Goal: Task Accomplishment & Management: Use online tool/utility

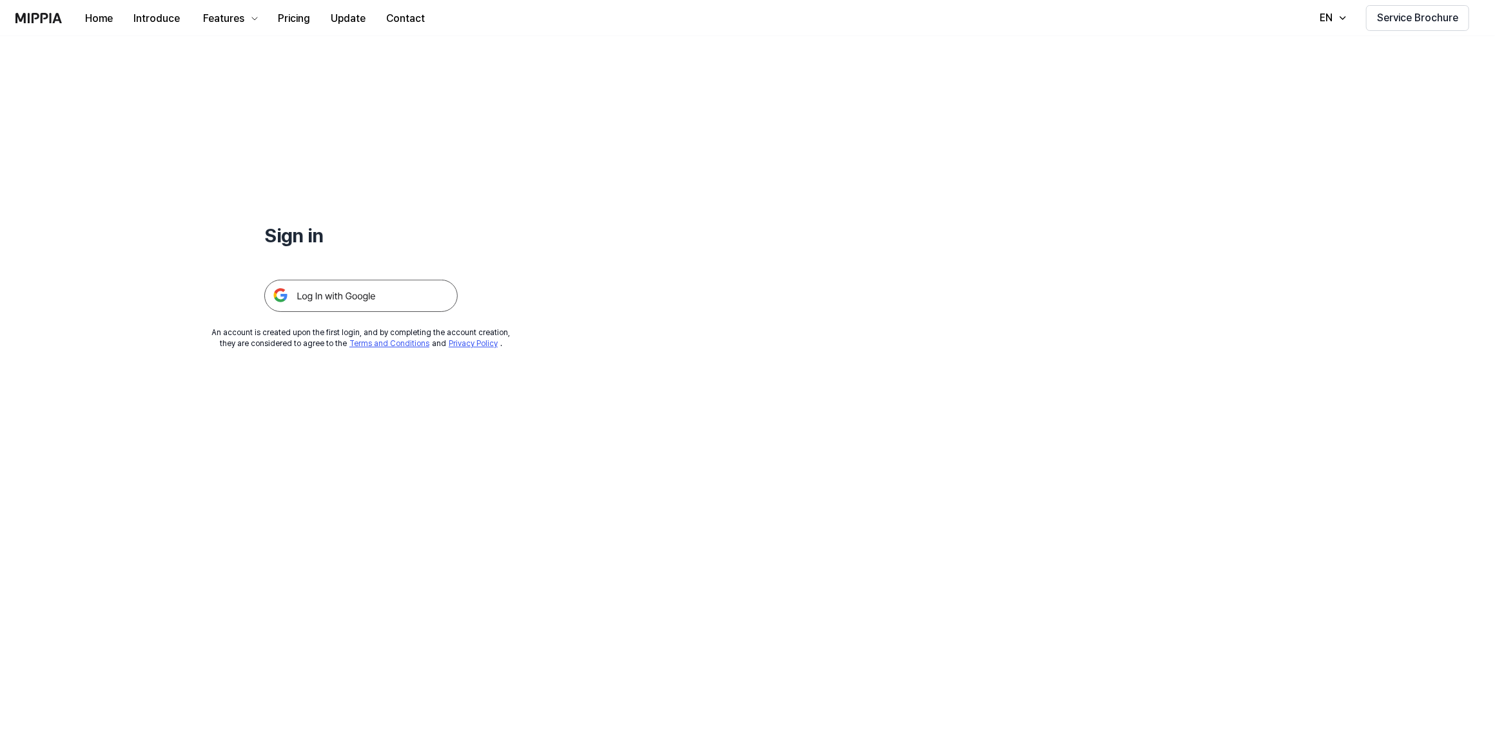
click at [318, 303] on img at bounding box center [360, 296] width 193 height 32
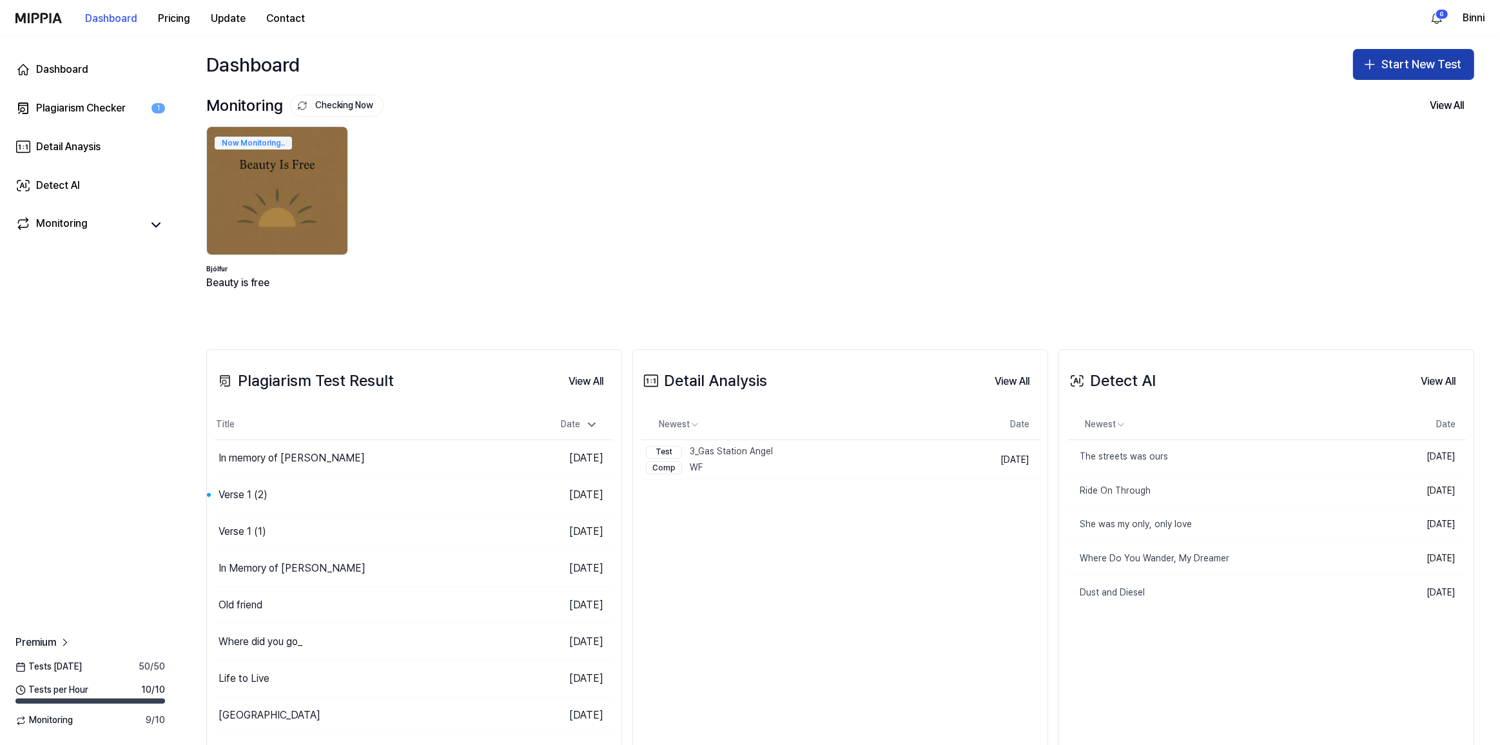
click at [1415, 62] on button "Start New Test" at bounding box center [1413, 64] width 121 height 31
click at [1392, 99] on div "Plagiarism test" at bounding box center [1377, 99] width 59 height 13
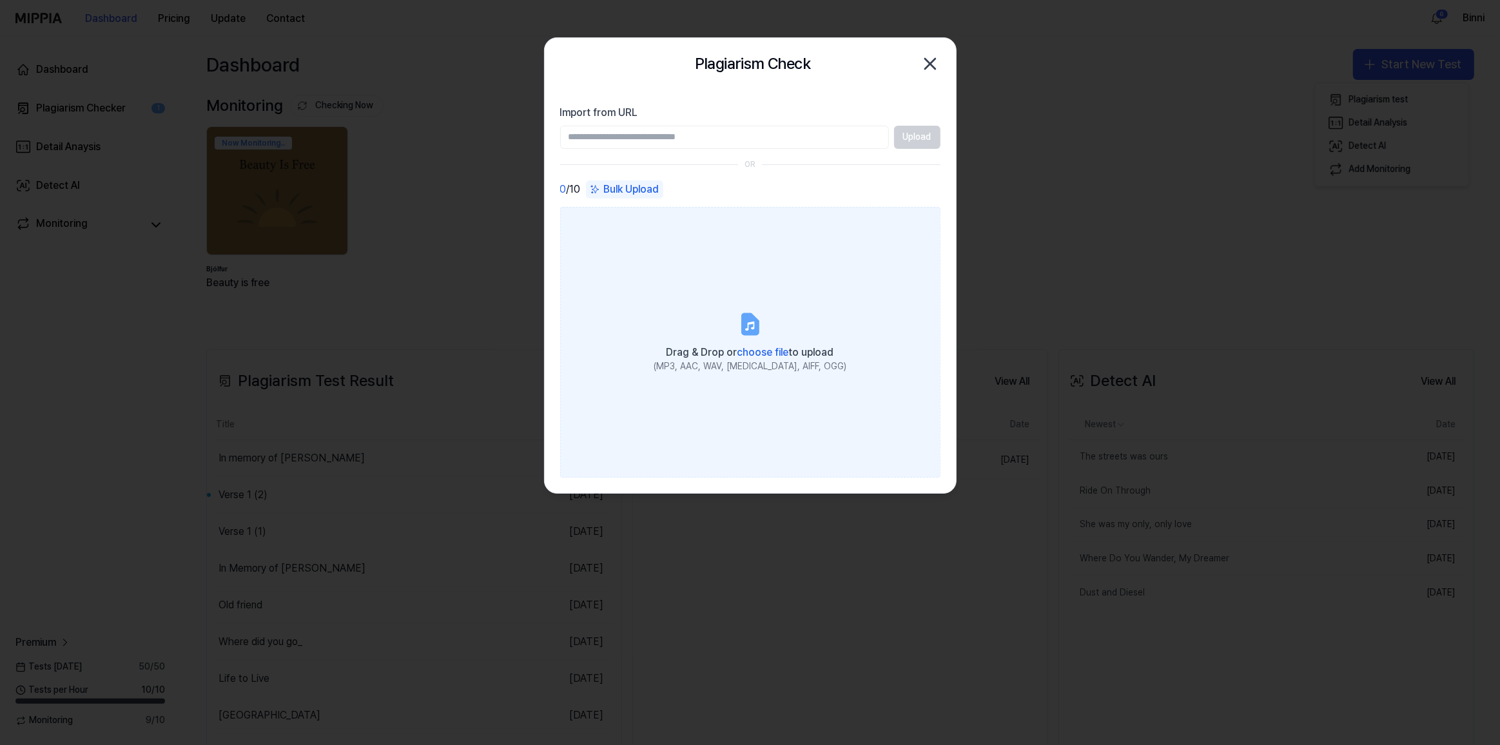
click at [758, 342] on div "Drag & Drop or choose file to upload" at bounding box center [750, 351] width 193 height 18
click at [0, 0] on input "Drag & Drop or choose file to upload (MP3, AAC, WAV, [MEDICAL_DATA], AIFF, OGG)" at bounding box center [0, 0] width 0 height 0
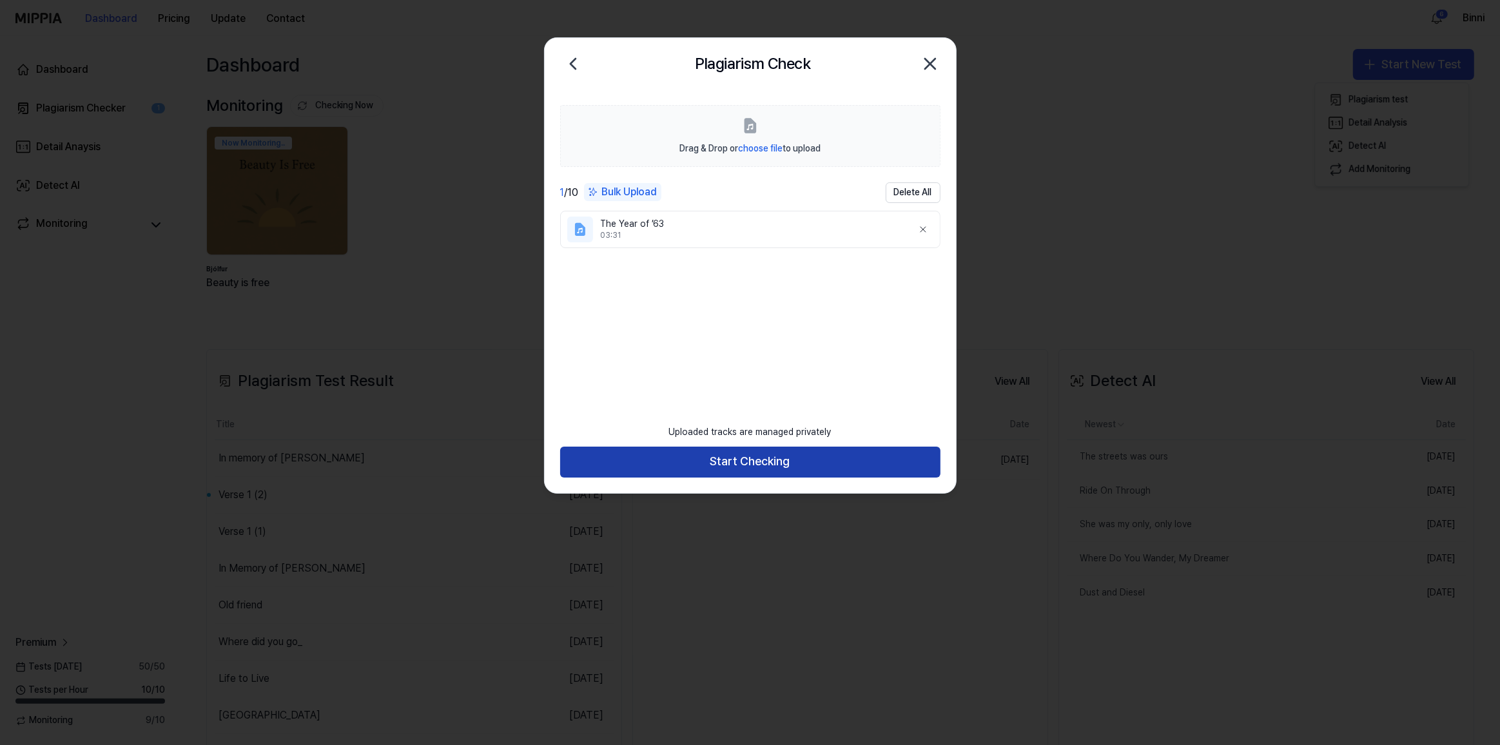
click at [777, 460] on button "Start Checking" at bounding box center [750, 462] width 380 height 31
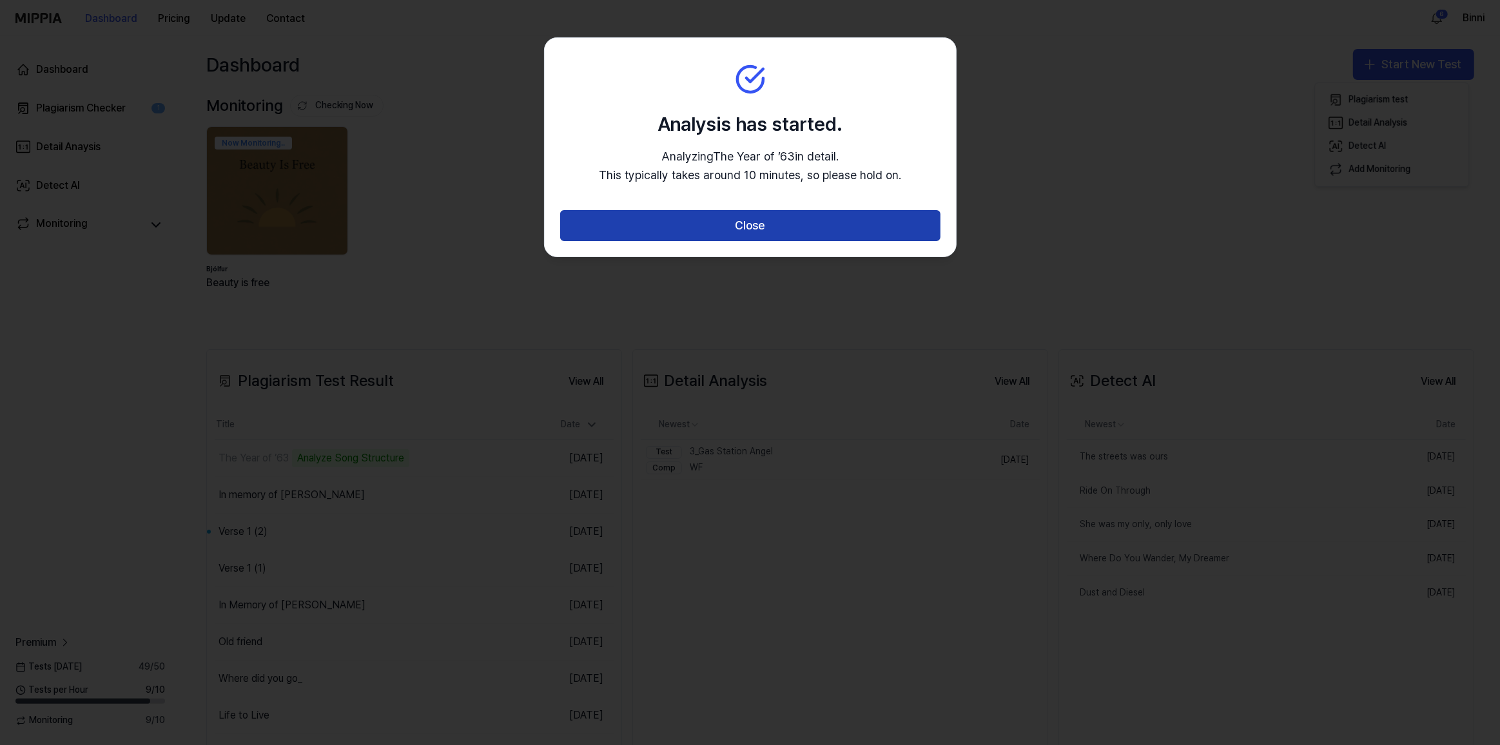
click at [800, 224] on button "Close" at bounding box center [750, 225] width 380 height 31
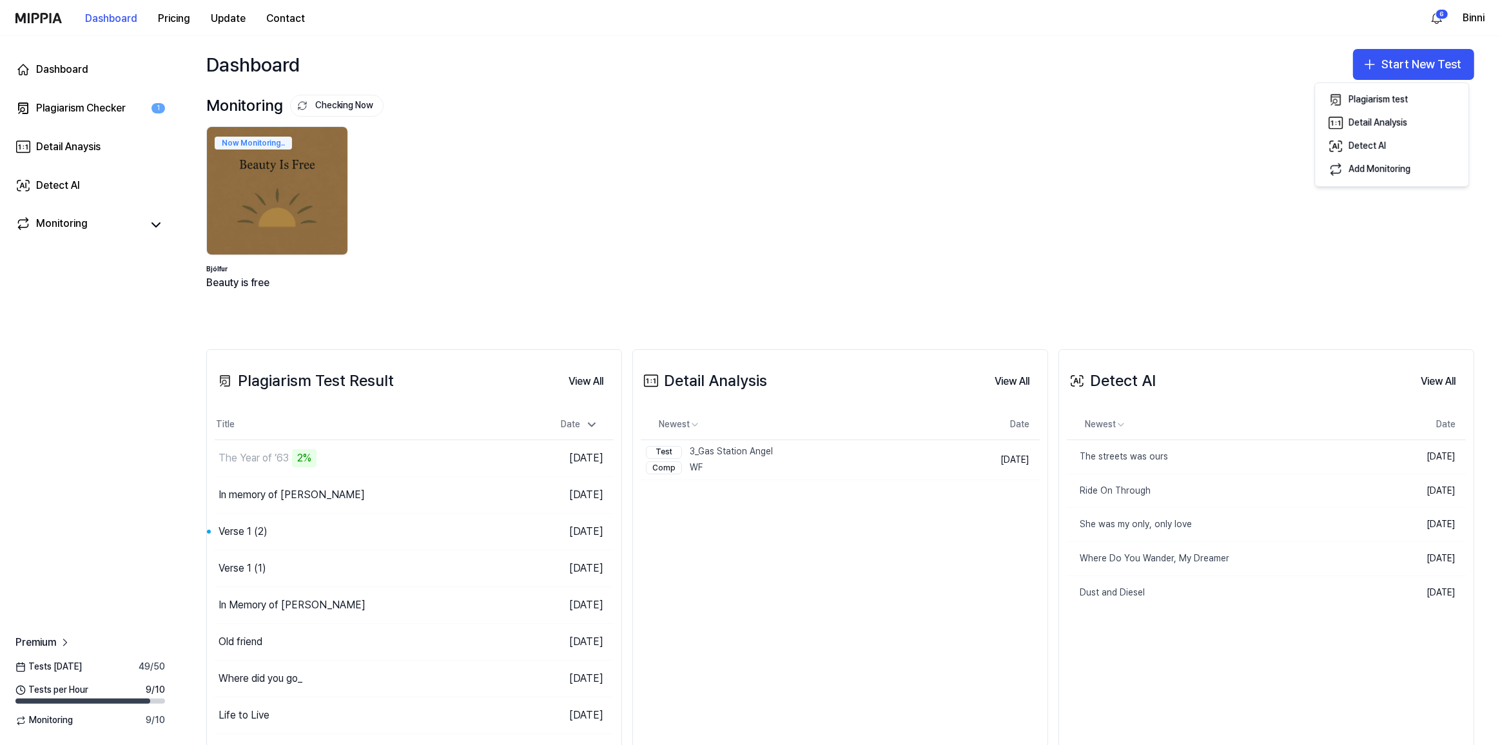
click at [1196, 697] on div "Detect AI View All Detect AI Newest Date The streets was ours Delete [DATE] Rid…" at bounding box center [1266, 568] width 416 height 438
click at [271, 459] on div "The Year of ’63" at bounding box center [253, 458] width 70 height 15
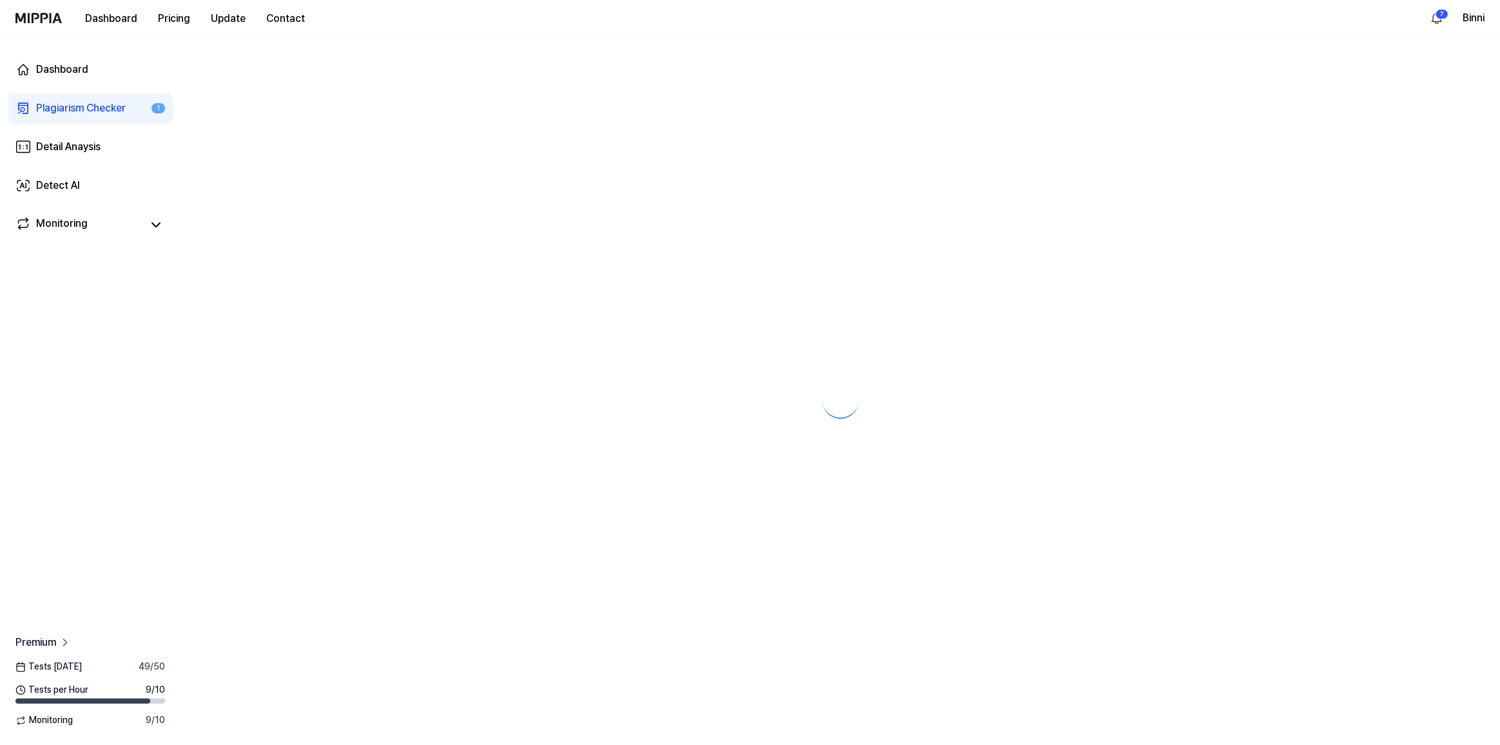
click at [271, 459] on div at bounding box center [839, 390] width 1319 height 709
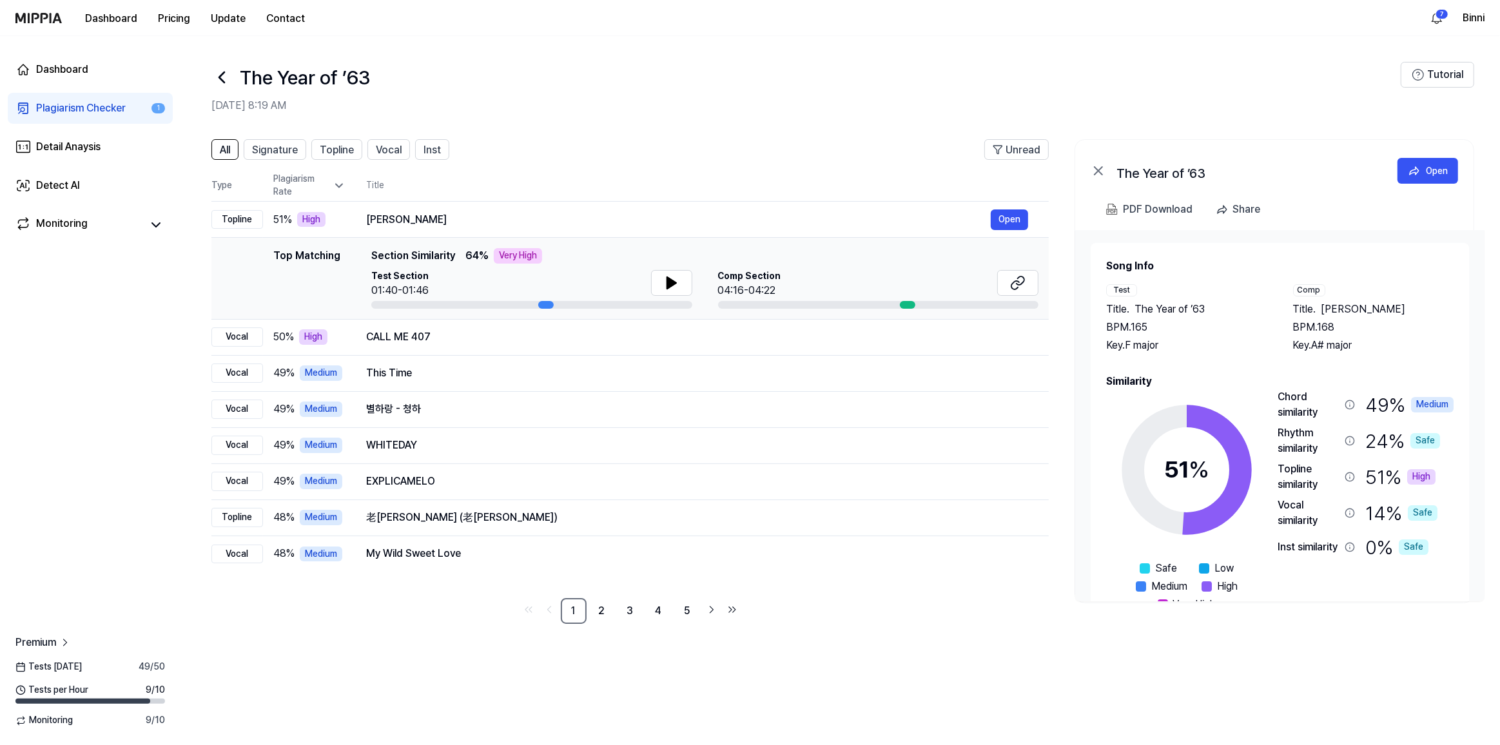
click at [1298, 485] on div "Topline similarity" at bounding box center [1308, 476] width 62 height 31
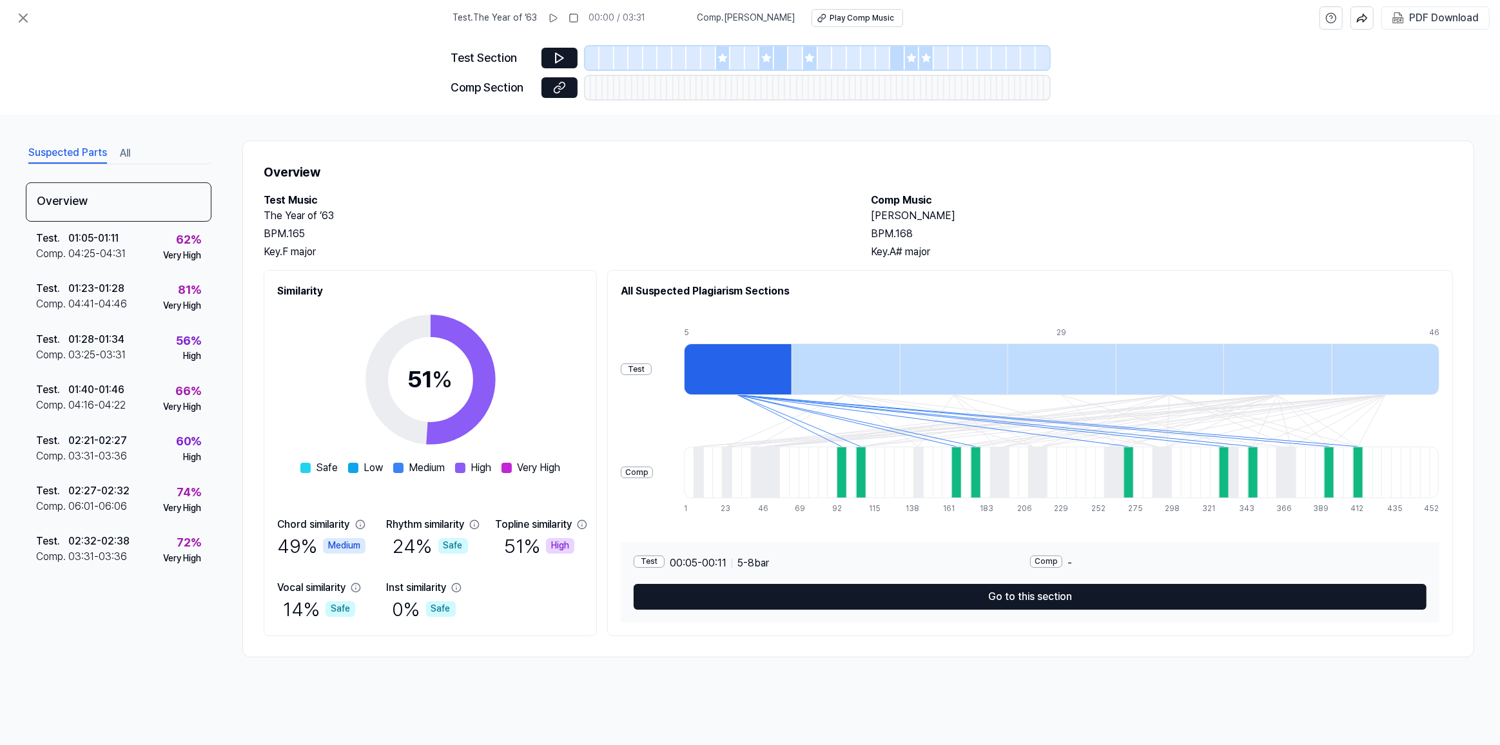
click at [311, 100] on div "Test Section Comp Section" at bounding box center [750, 75] width 1500 height 79
click at [1444, 14] on div "PDF Download" at bounding box center [1444, 18] width 70 height 17
click at [1424, 21] on div "PDF Download" at bounding box center [1444, 18] width 70 height 17
click at [21, 17] on icon at bounding box center [22, 17] width 15 height 15
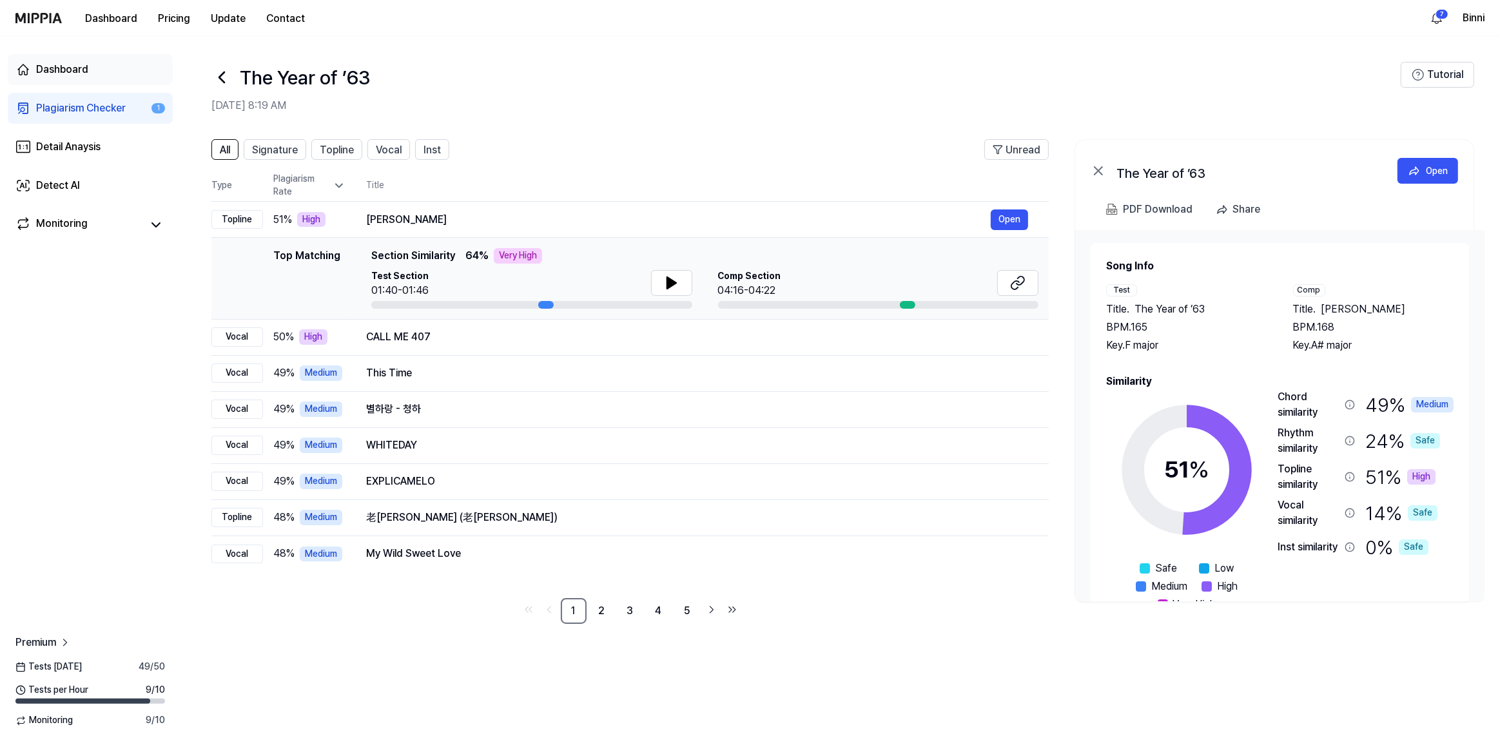
click at [79, 68] on div "Dashboard" at bounding box center [62, 69] width 52 height 15
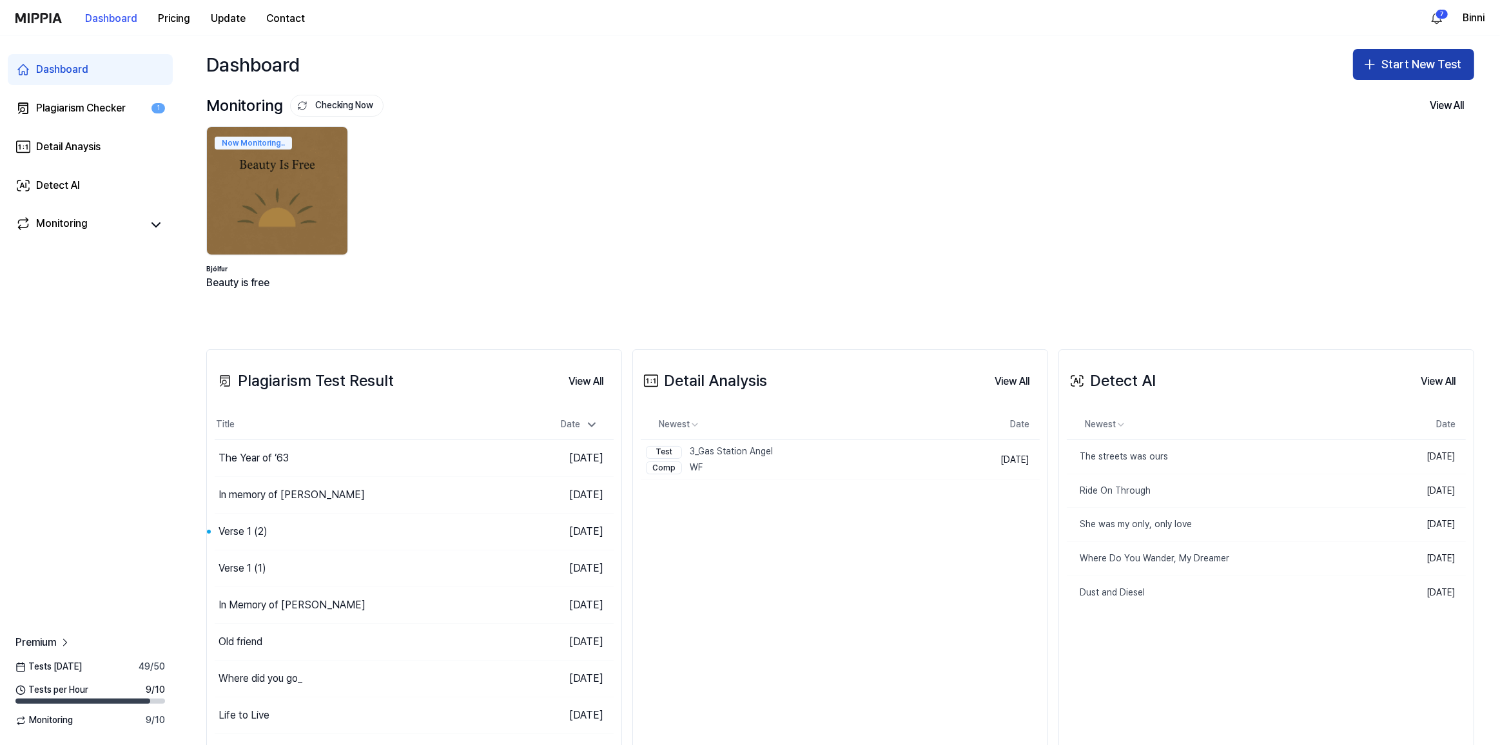
click at [1429, 61] on button "Start New Test" at bounding box center [1413, 64] width 121 height 31
click at [1393, 99] on div "Plagiarism test" at bounding box center [1377, 99] width 59 height 13
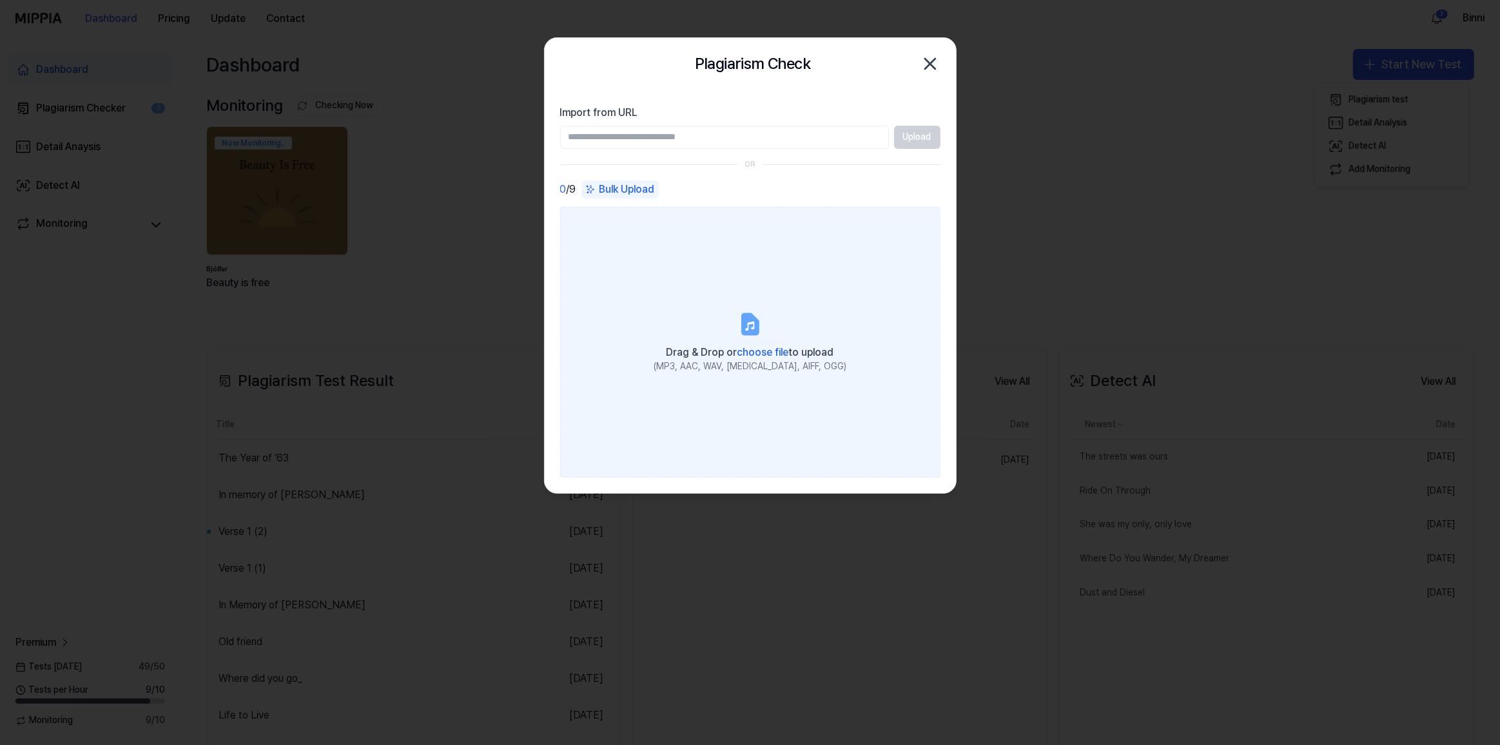
click at [742, 336] on label "Drag & Drop or choose file to upload (MP3, AAC, WAV, [MEDICAL_DATA], AIFF, OGG)" at bounding box center [750, 342] width 380 height 271
click at [0, 0] on input "Drag & Drop or choose file to upload (MP3, AAC, WAV, [MEDICAL_DATA], AIFF, OGG)" at bounding box center [0, 0] width 0 height 0
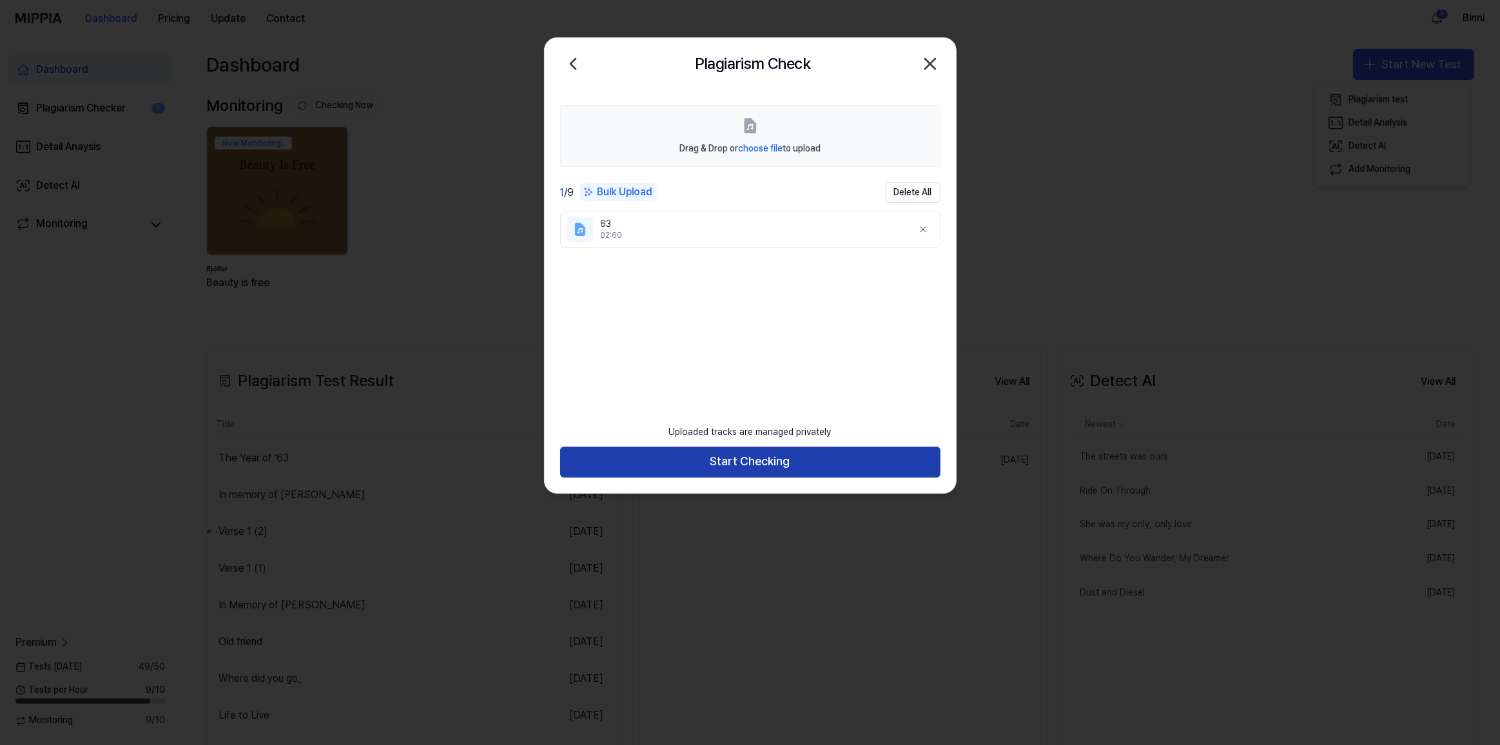
click at [752, 456] on button "Start Checking" at bounding box center [750, 462] width 380 height 31
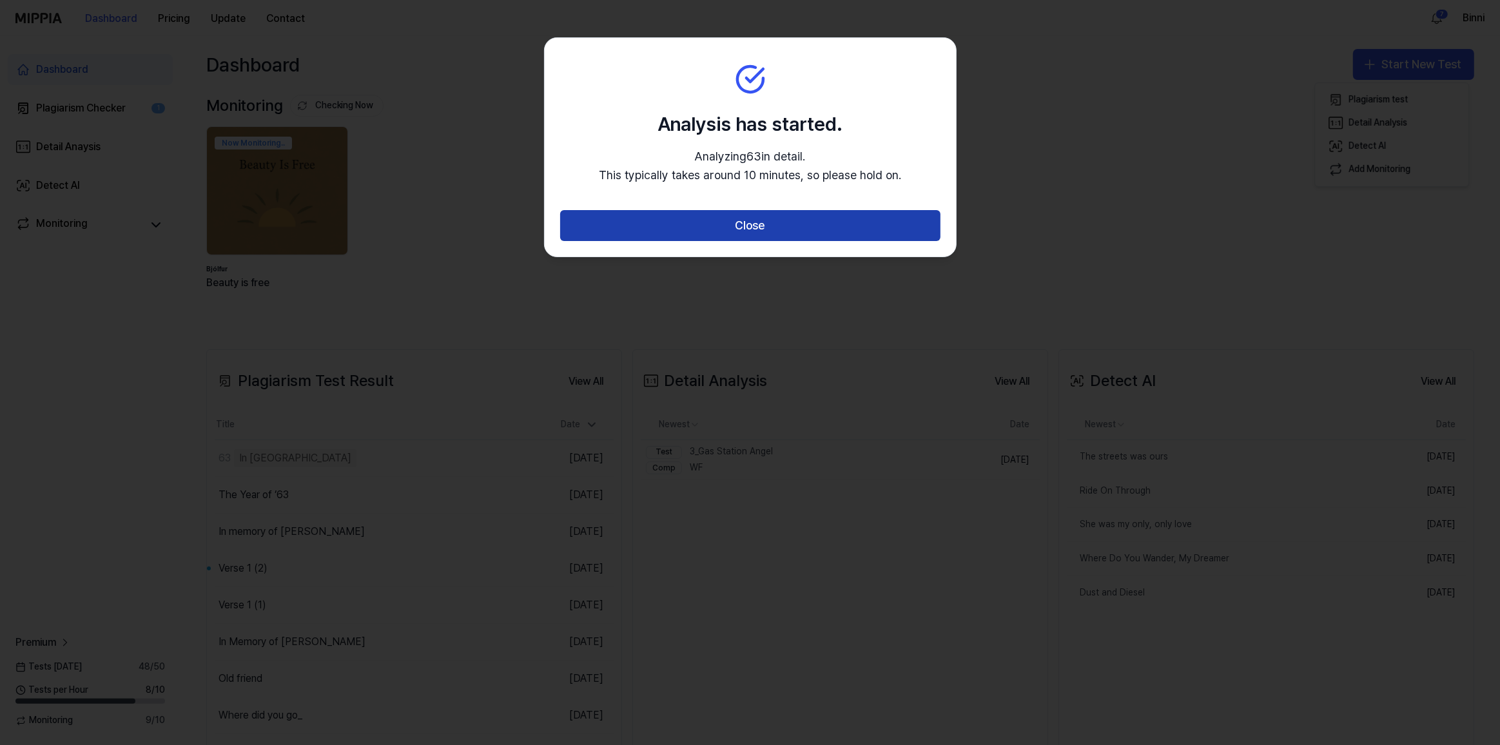
click at [774, 221] on button "Close" at bounding box center [750, 225] width 380 height 31
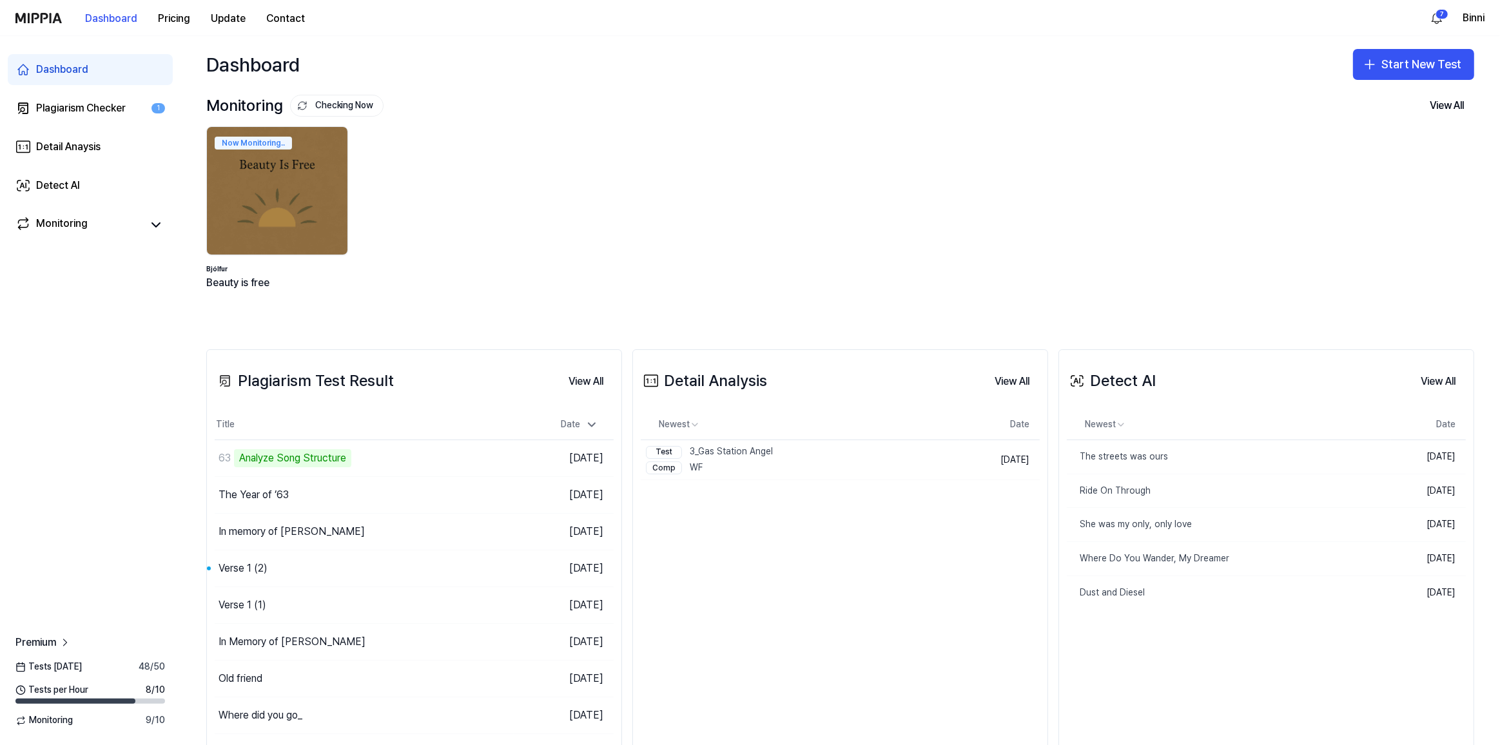
click at [996, 125] on div "Monitoring Checking Now View All Monitoring Now Monitoring.. Bjólfur Beauty is …" at bounding box center [840, 202] width 1268 height 215
click at [1025, 204] on div "Now Monitoring.. Bjólfur Beauty is free" at bounding box center [830, 218] width 1268 height 184
click at [275, 494] on div "The Year of ’63" at bounding box center [253, 494] width 70 height 15
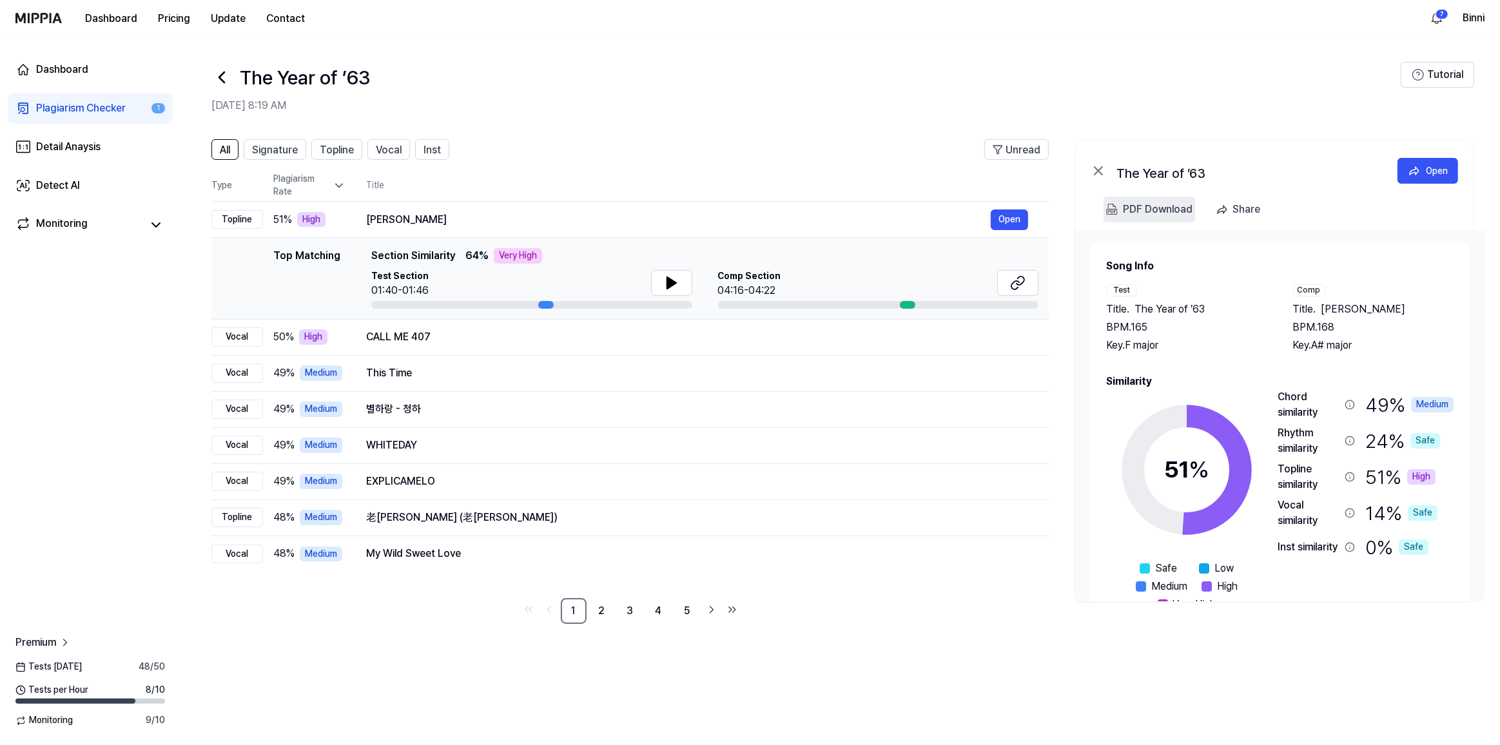
click at [1167, 209] on div "PDF Download" at bounding box center [1158, 209] width 70 height 17
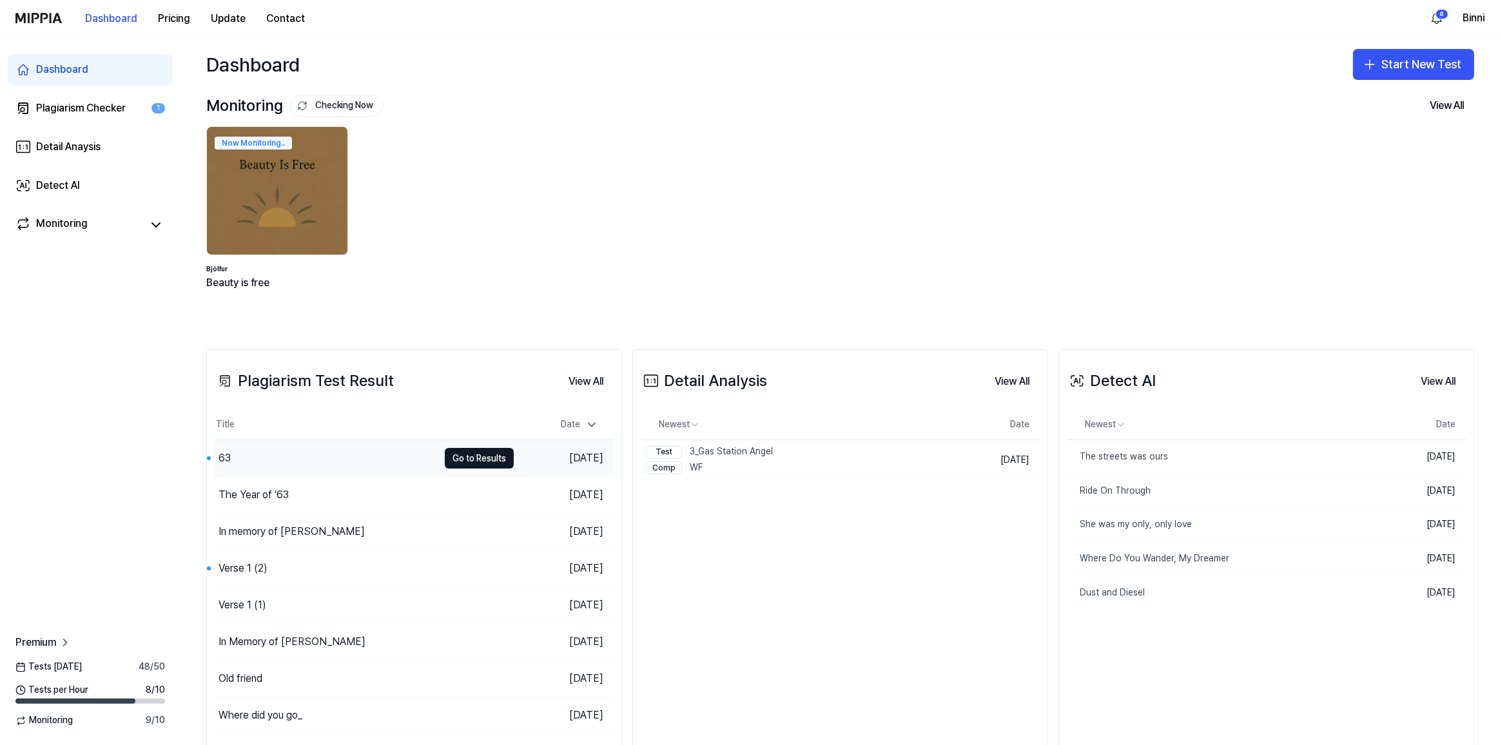
click at [307, 460] on div "63" at bounding box center [327, 458] width 224 height 36
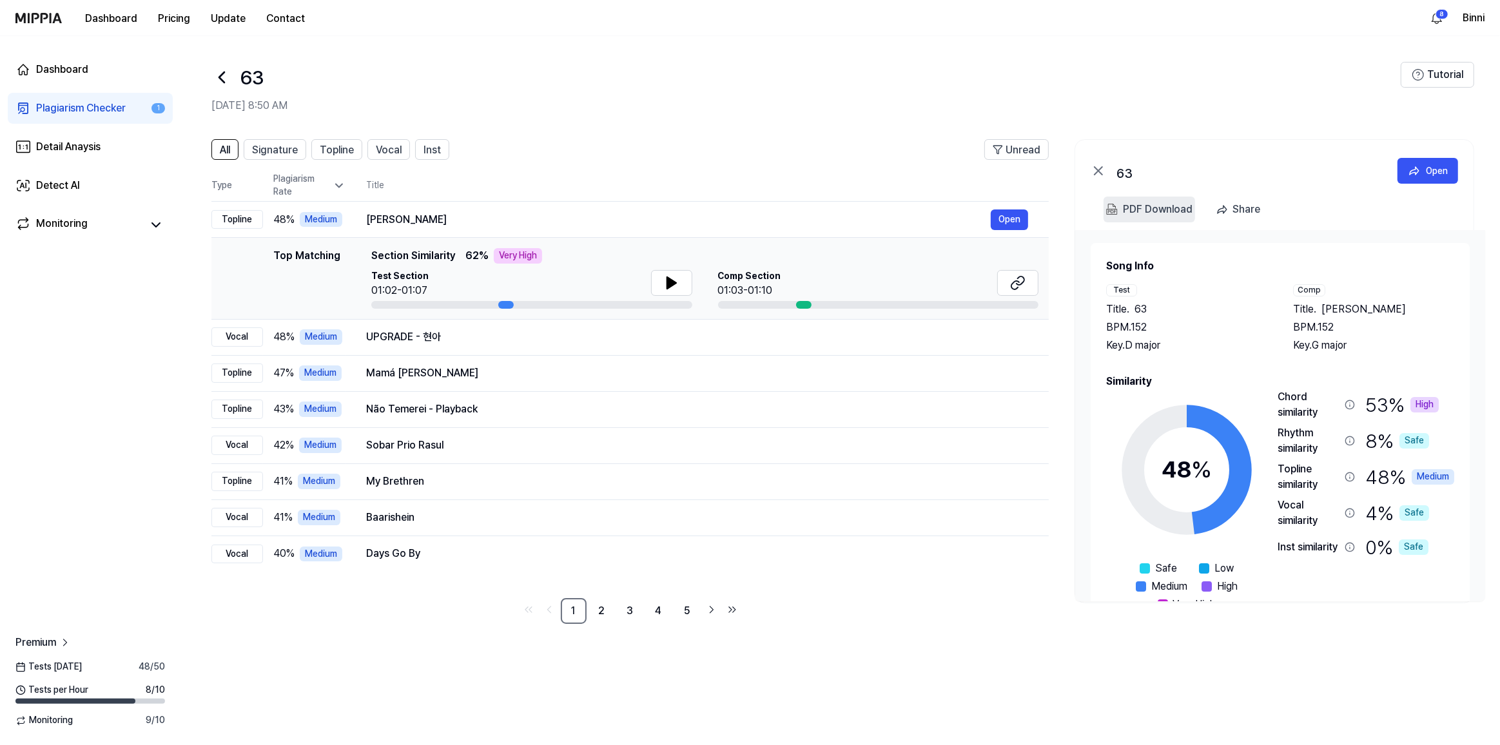
click at [1169, 206] on div "PDF Download" at bounding box center [1158, 209] width 70 height 17
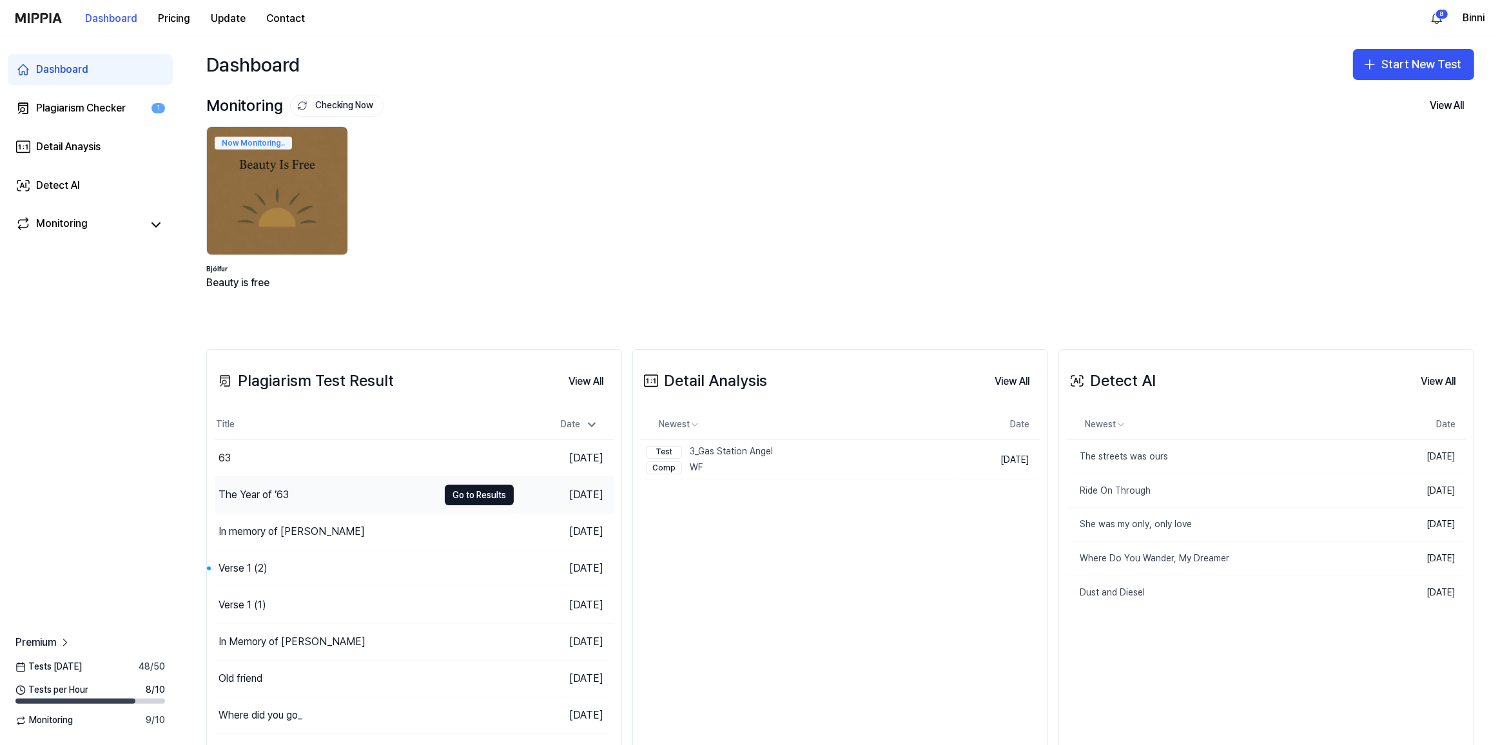
click at [264, 494] on div "The Year of ’63" at bounding box center [253, 494] width 70 height 15
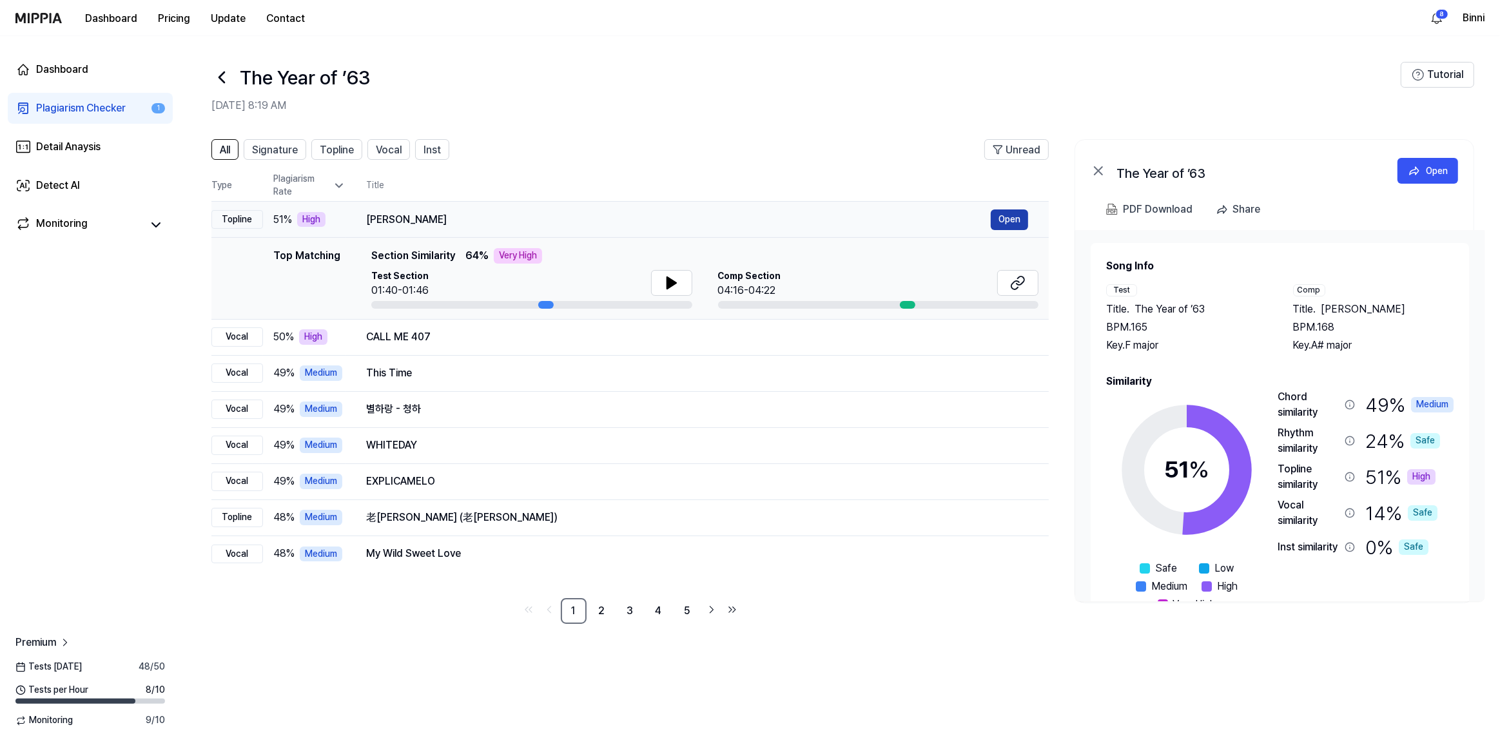
click at [998, 220] on button "Open" at bounding box center [1009, 219] width 37 height 21
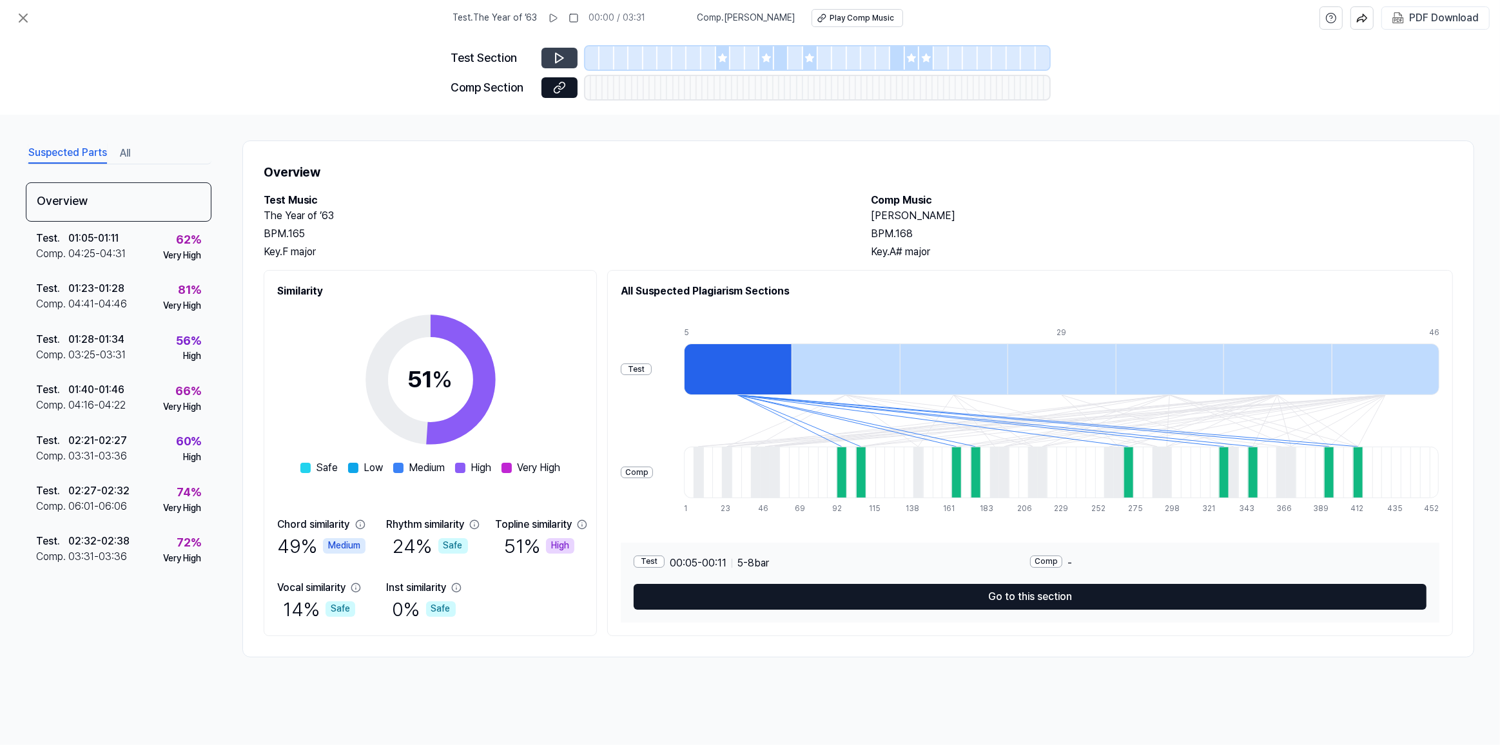
click at [561, 53] on icon at bounding box center [559, 58] width 13 height 13
click at [561, 59] on icon at bounding box center [560, 58] width 8 height 10
click at [842, 21] on div "Play Comp Music" at bounding box center [862, 18] width 64 height 11
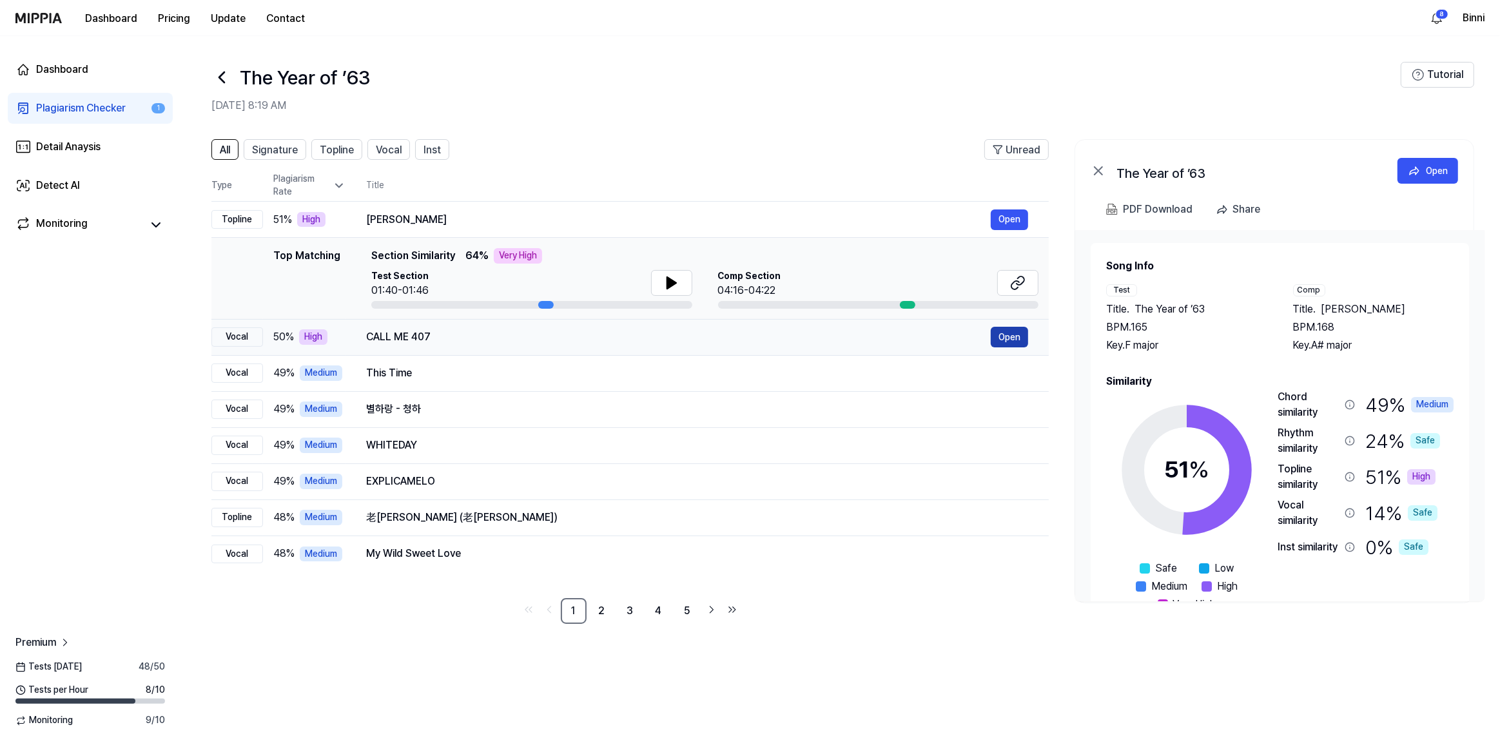
click at [1011, 339] on button "Open" at bounding box center [1009, 337] width 37 height 21
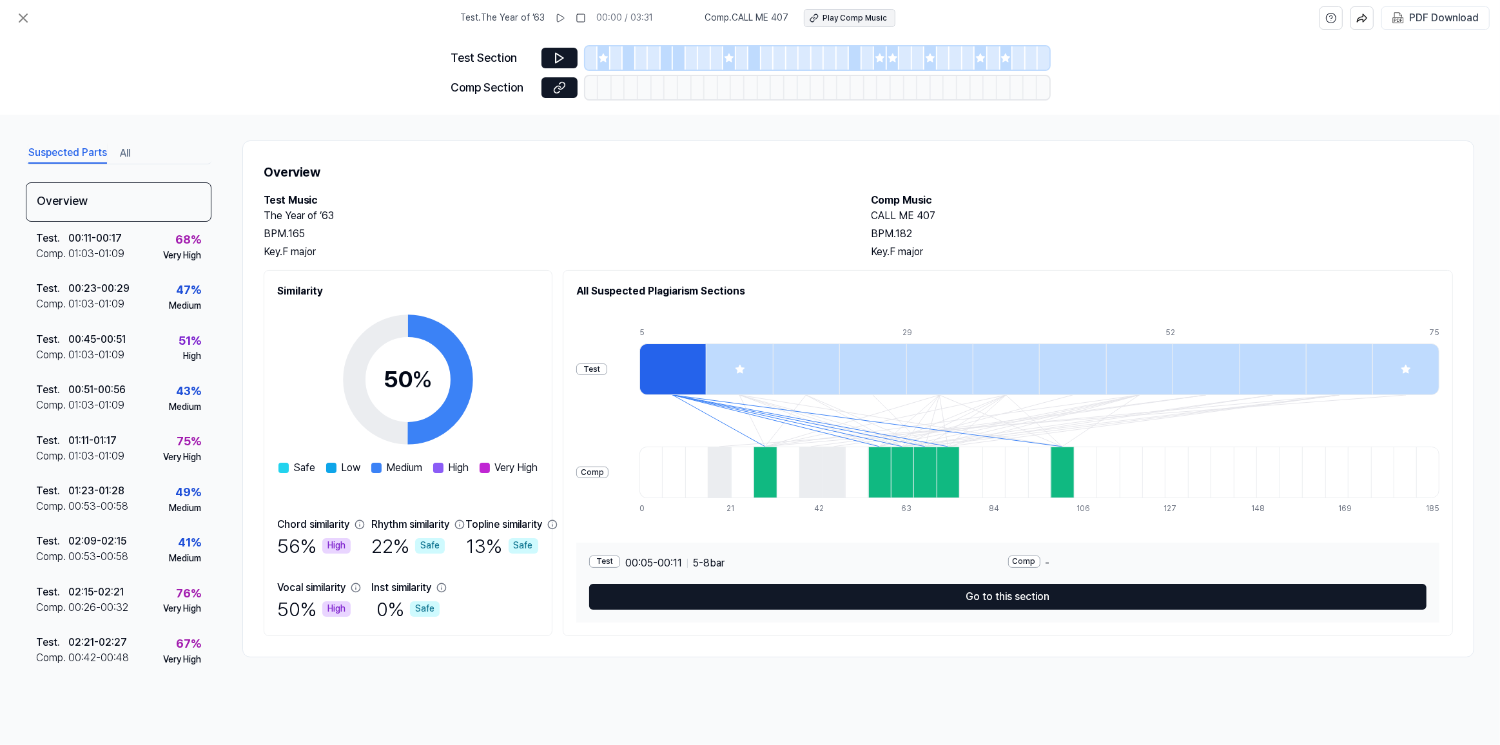
click at [864, 18] on div "Play Comp Music" at bounding box center [854, 18] width 64 height 11
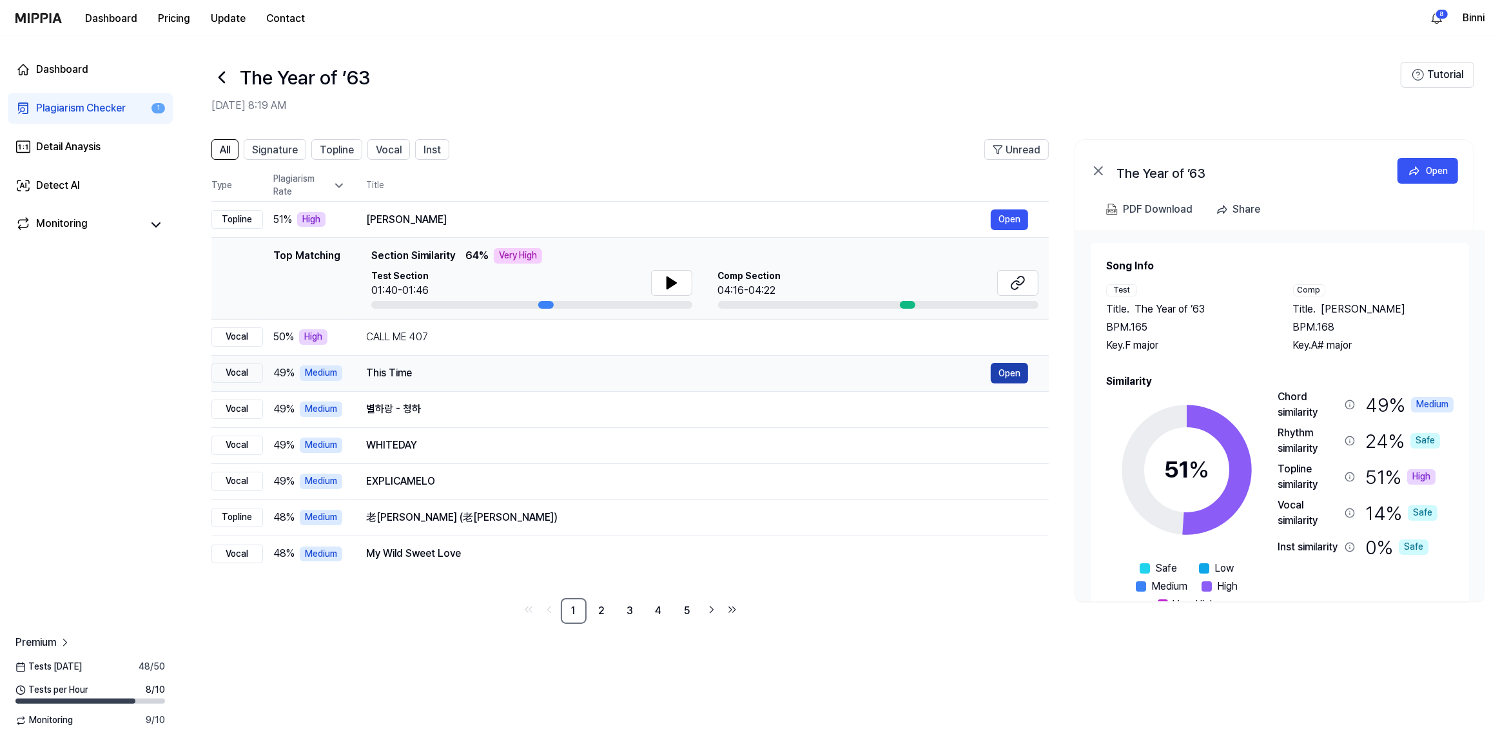
click at [991, 374] on button "Open" at bounding box center [1009, 373] width 37 height 21
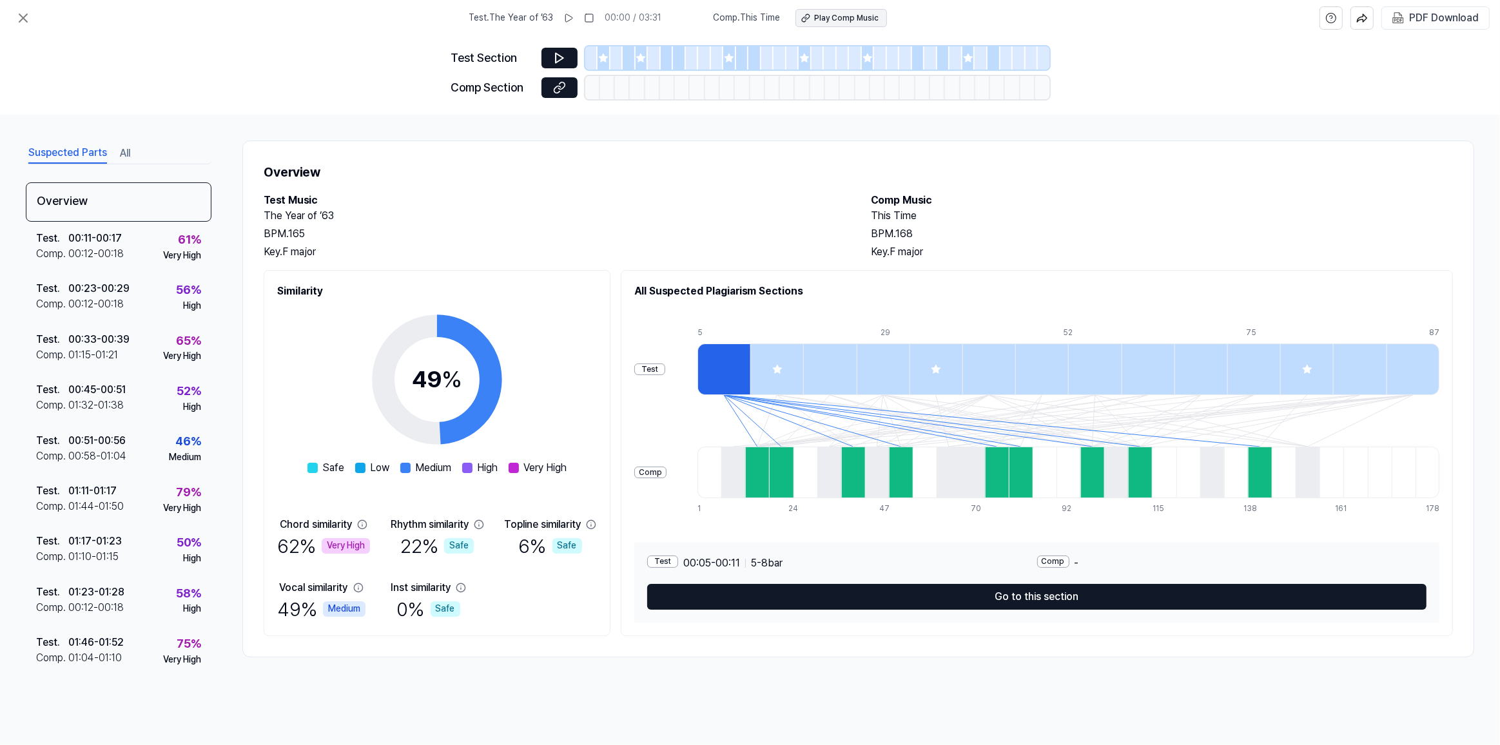
click at [855, 15] on div "Play Comp Music" at bounding box center [846, 18] width 64 height 11
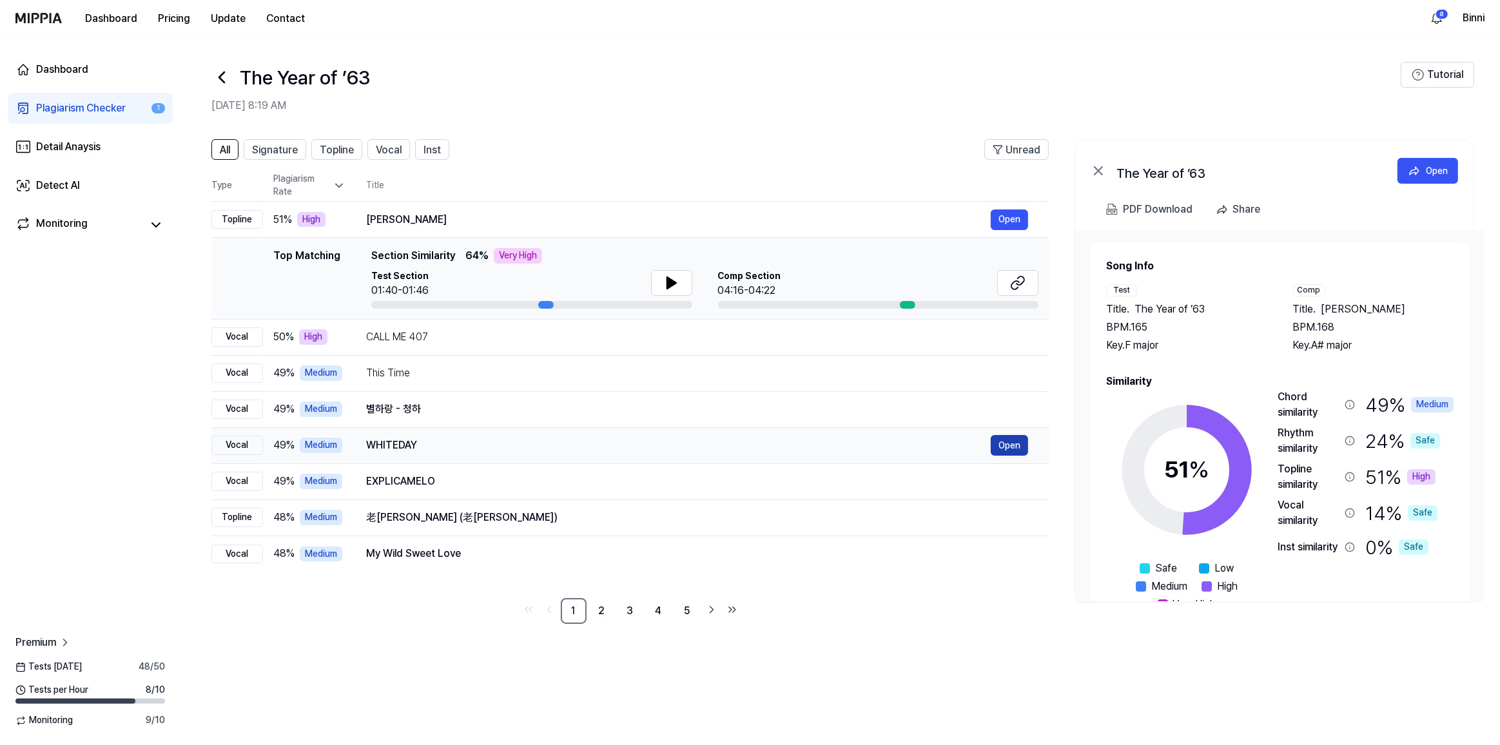
click at [1006, 442] on button "Open" at bounding box center [1009, 445] width 37 height 21
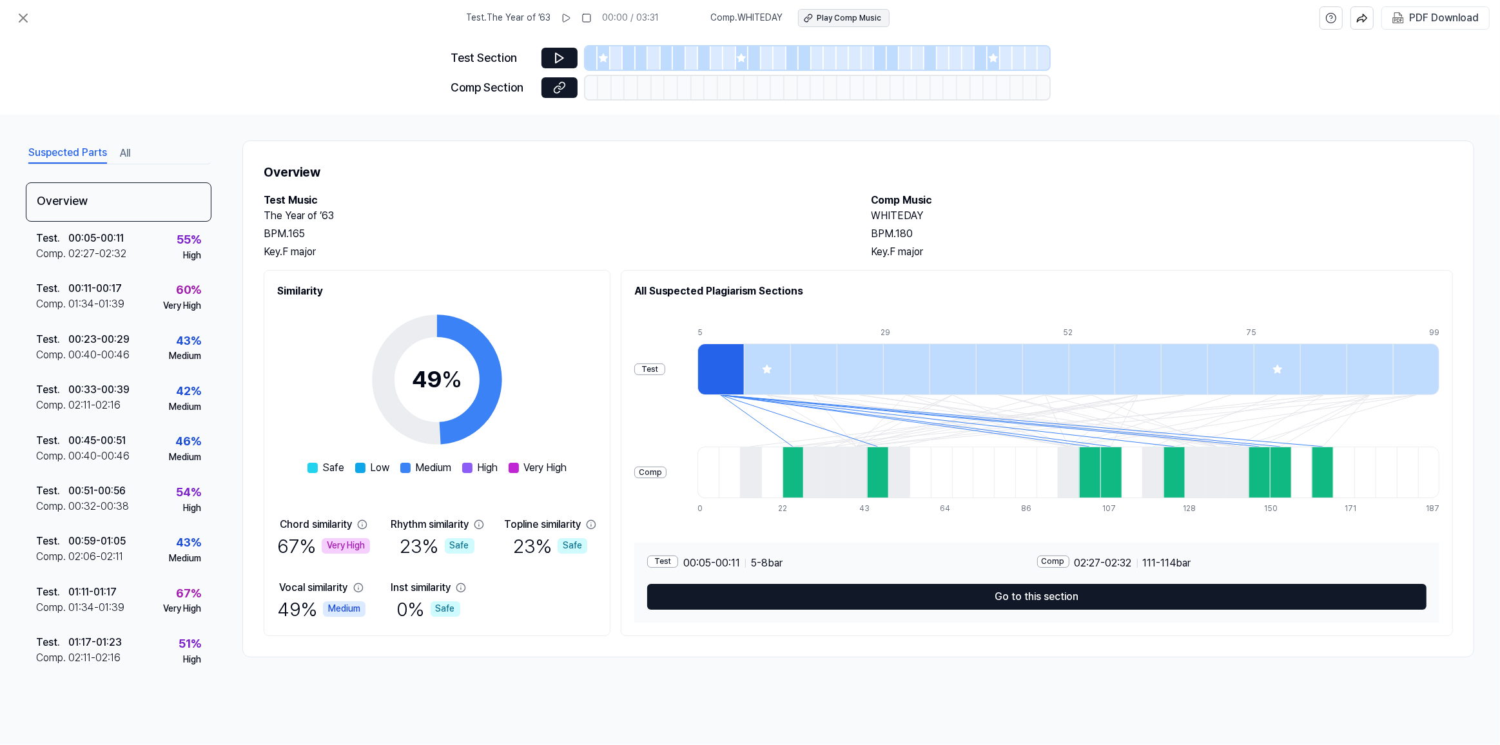
click at [864, 16] on div "Play Comp Music" at bounding box center [849, 18] width 64 height 11
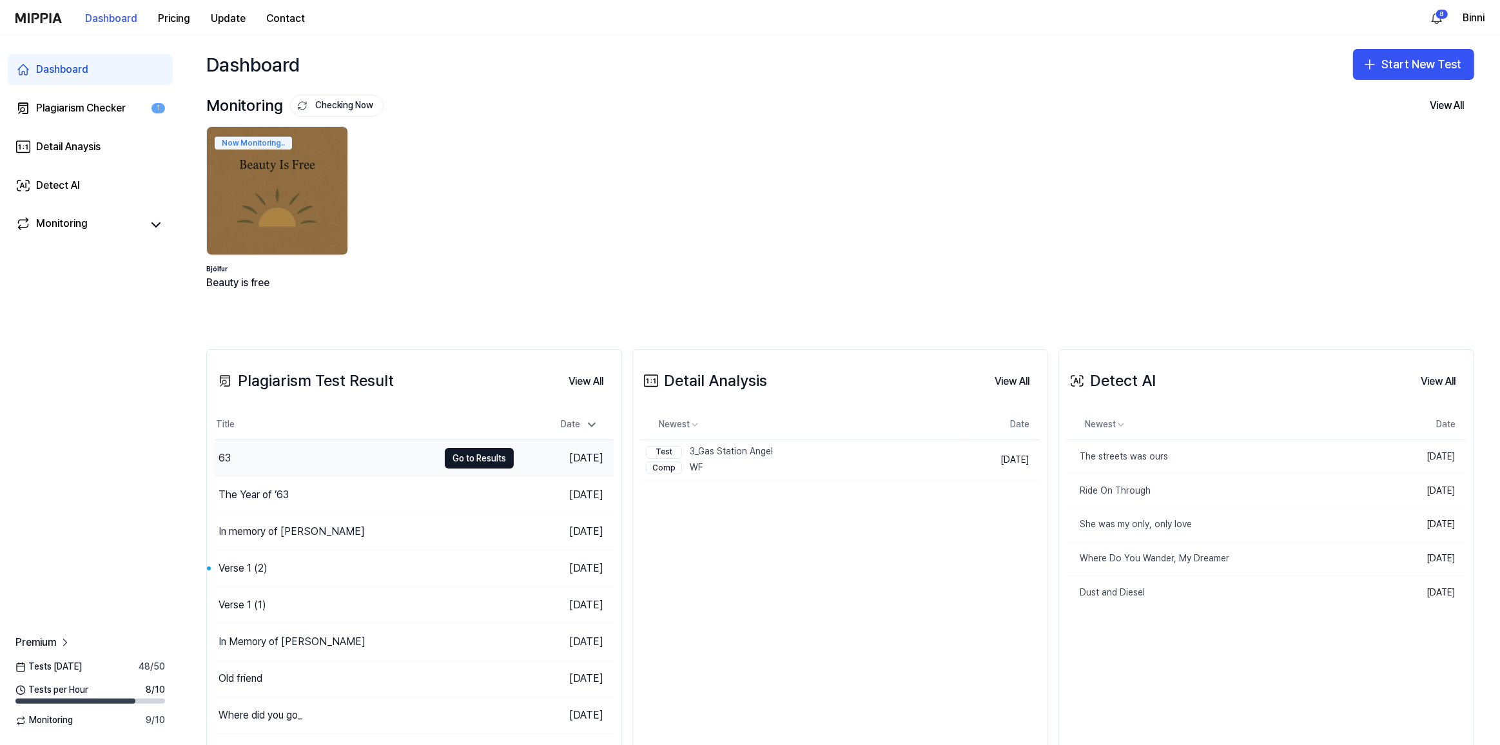
click at [230, 458] on div "63" at bounding box center [224, 458] width 12 height 15
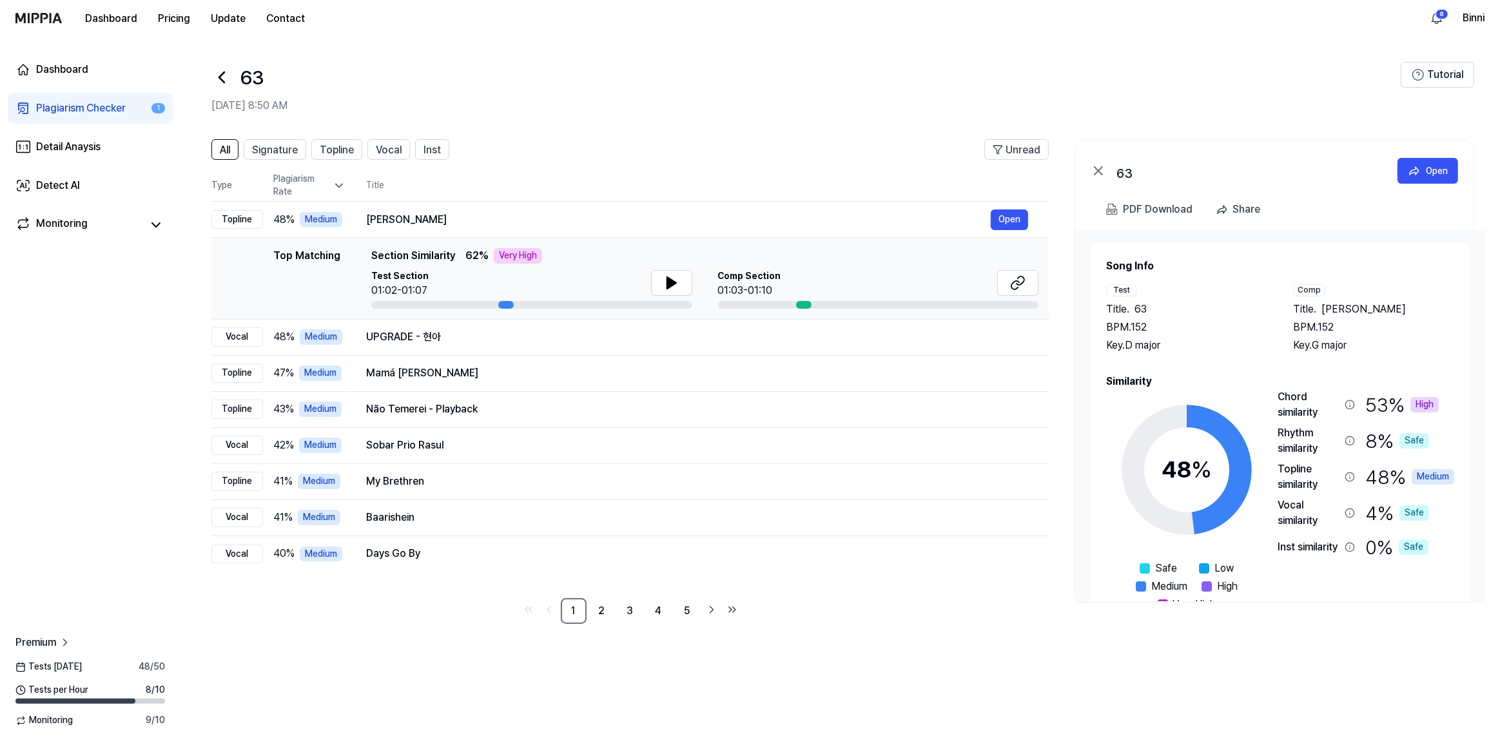
click at [521, 70] on div "63" at bounding box center [805, 77] width 1189 height 31
